Goal: Information Seeking & Learning: Learn about a topic

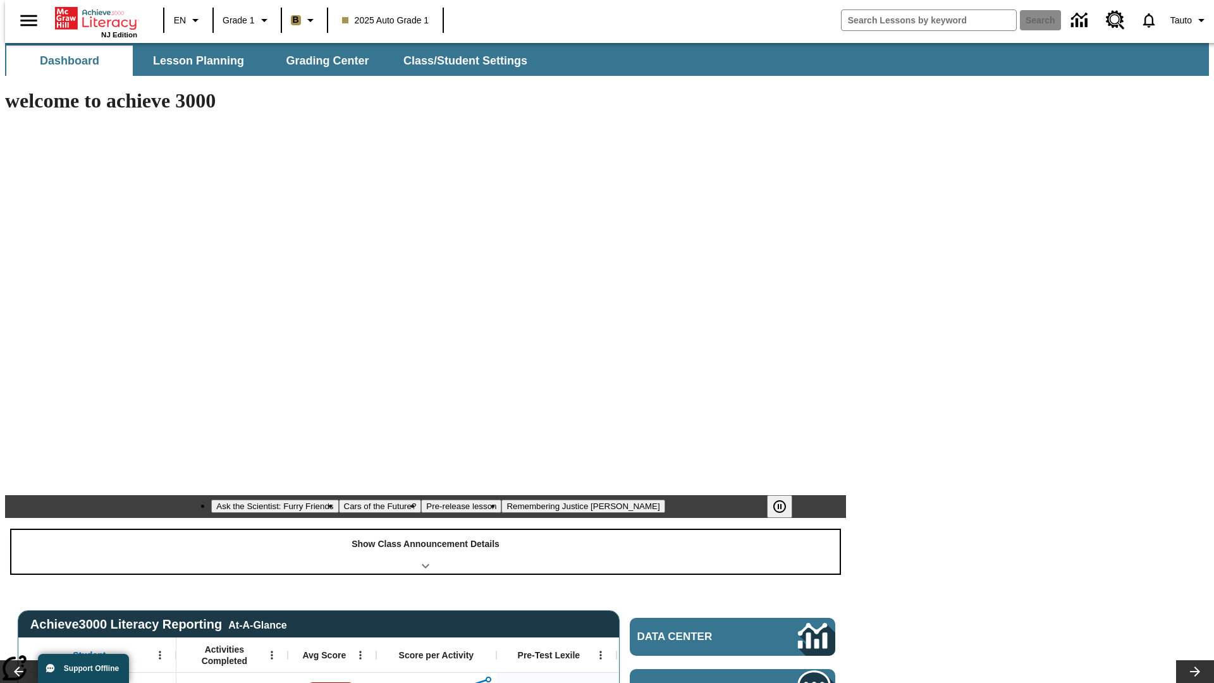
click at [426, 530] on div "Show Class Announcement Details" at bounding box center [425, 552] width 828 height 44
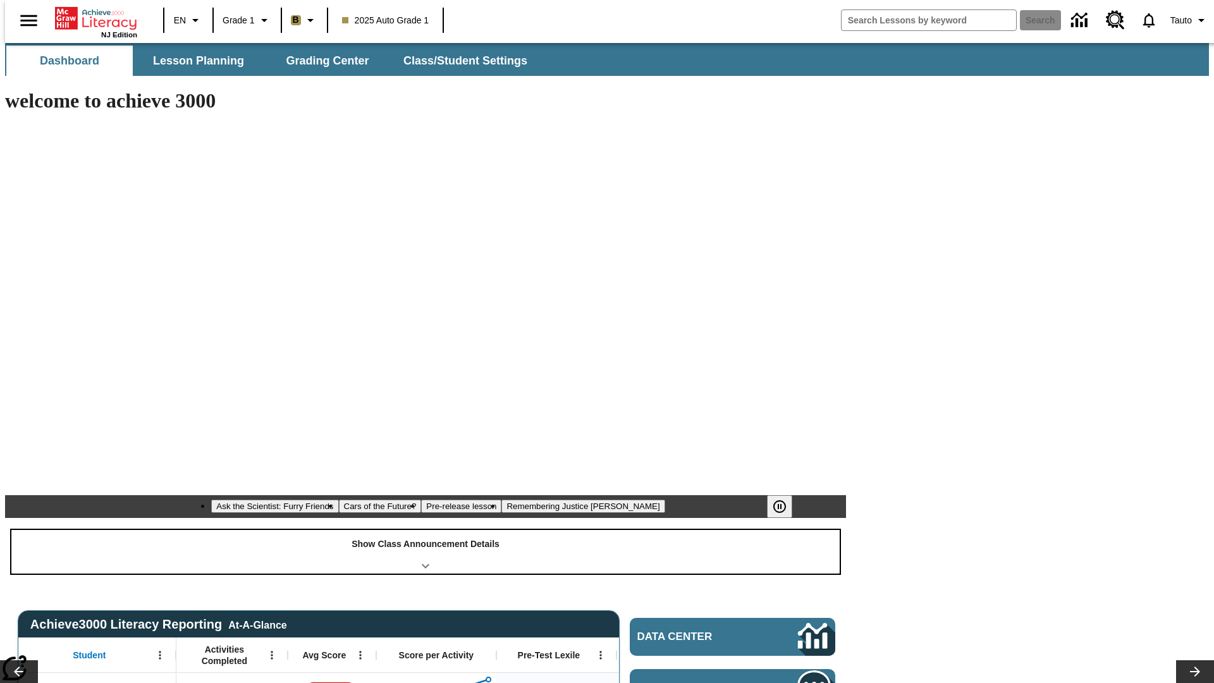
click at [426, 530] on div "Show Class Announcement Details" at bounding box center [425, 552] width 828 height 44
